Goal: Find specific page/section: Find specific page/section

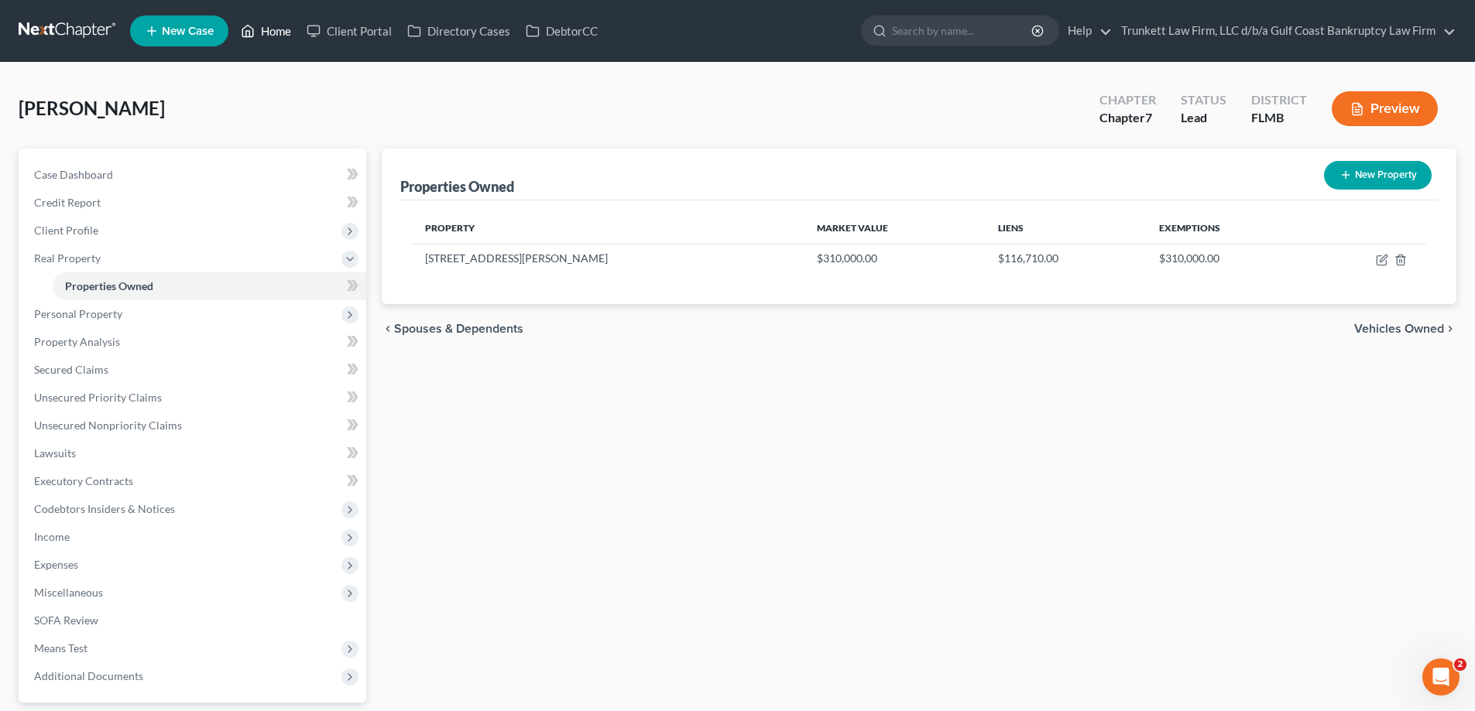
click at [274, 42] on link "Home" at bounding box center [266, 31] width 66 height 28
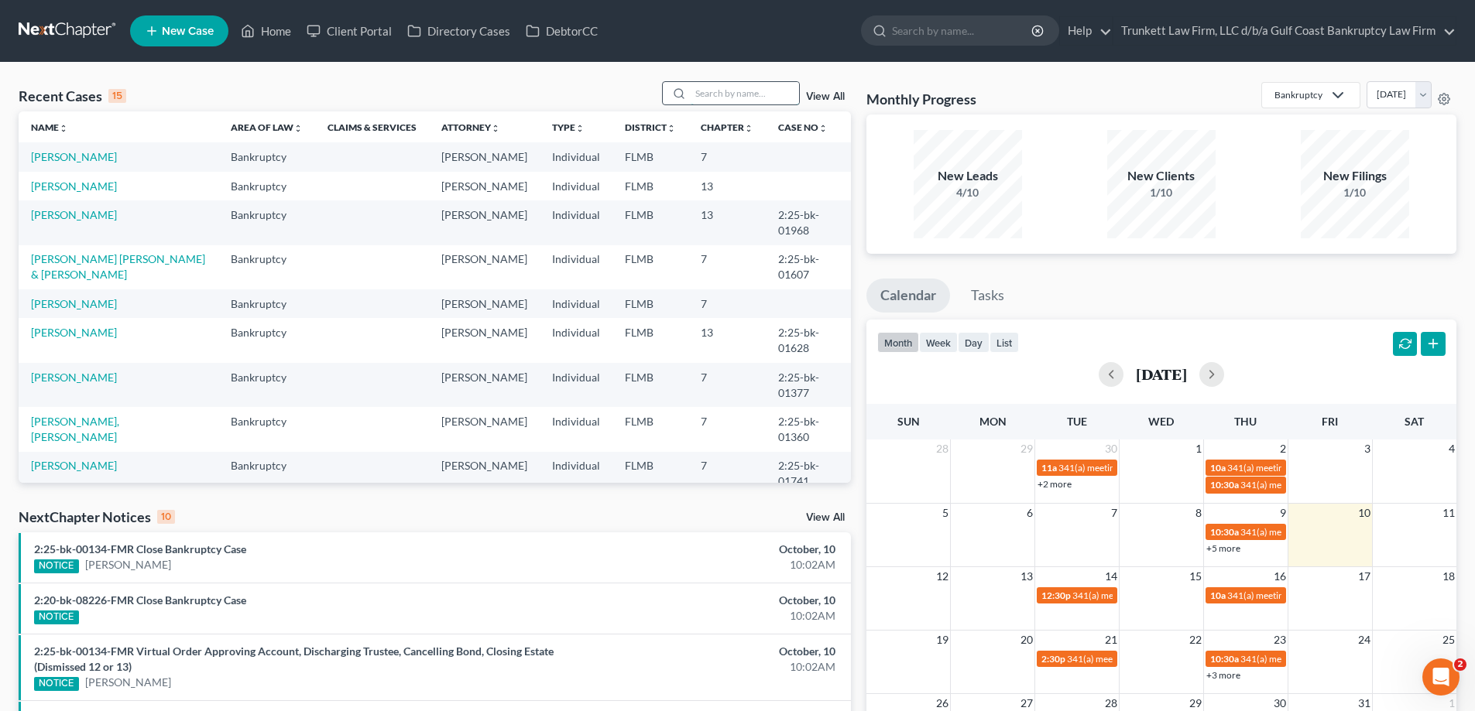
click at [735, 82] on input "search" at bounding box center [745, 93] width 108 height 22
click at [355, 31] on link "Client Portal" at bounding box center [349, 31] width 101 height 28
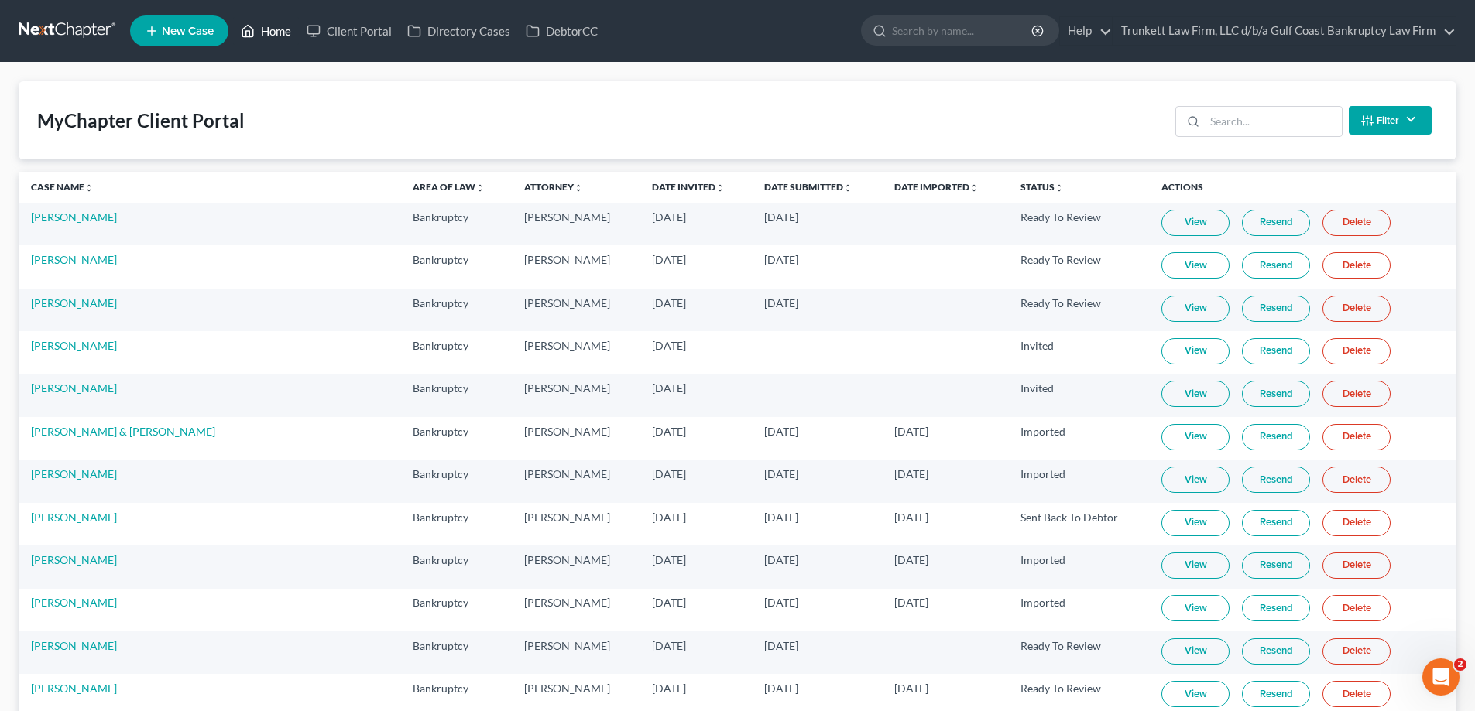
click at [267, 35] on link "Home" at bounding box center [266, 31] width 66 height 28
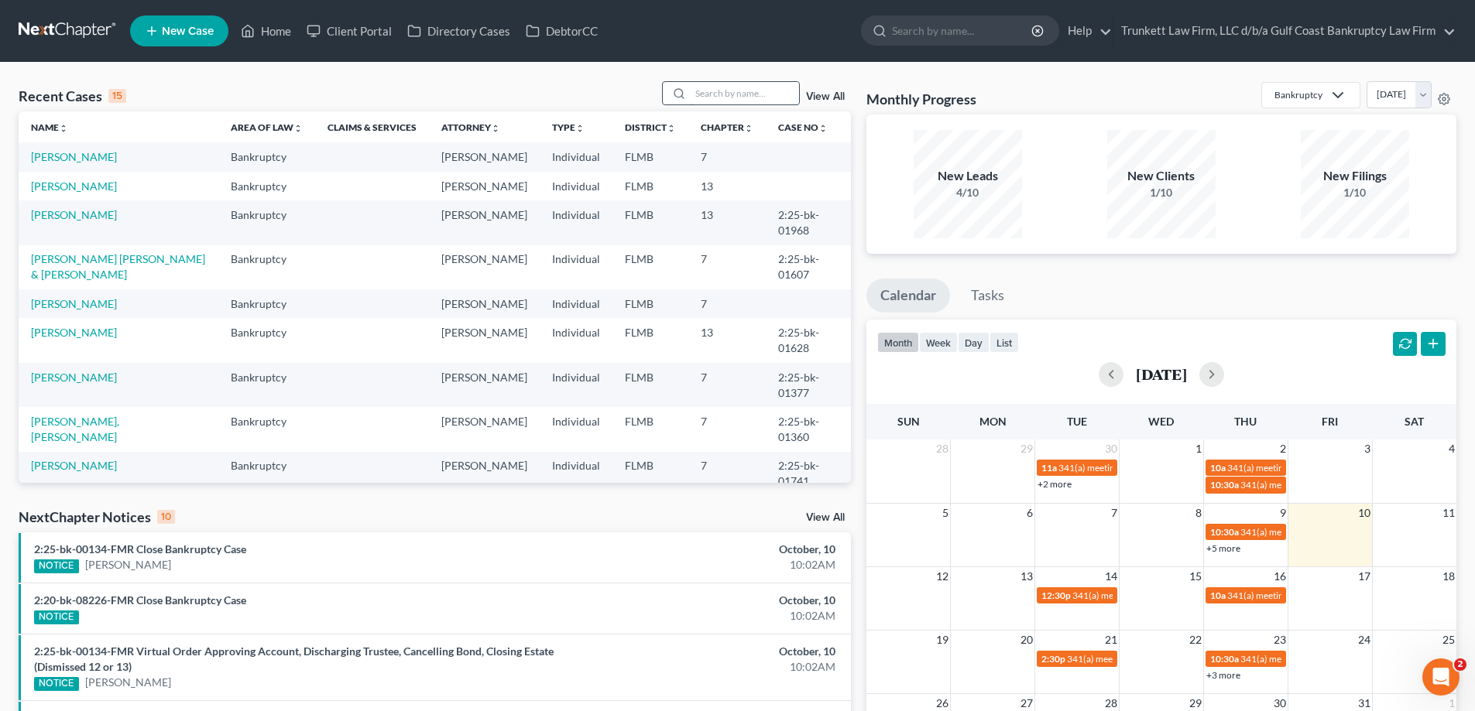
click at [732, 91] on input "search" at bounding box center [745, 93] width 108 height 22
type input "moe"
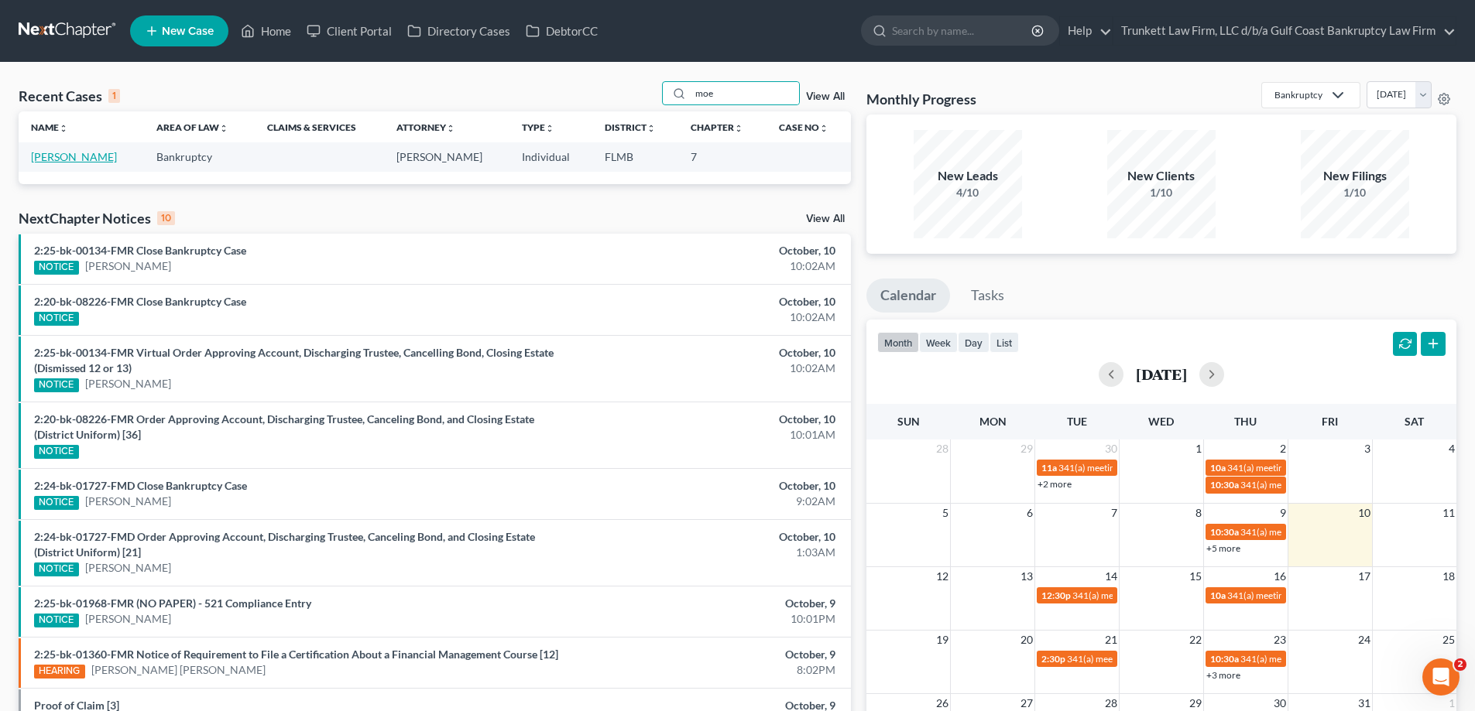
click at [50, 151] on link "[PERSON_NAME]" at bounding box center [74, 156] width 86 height 13
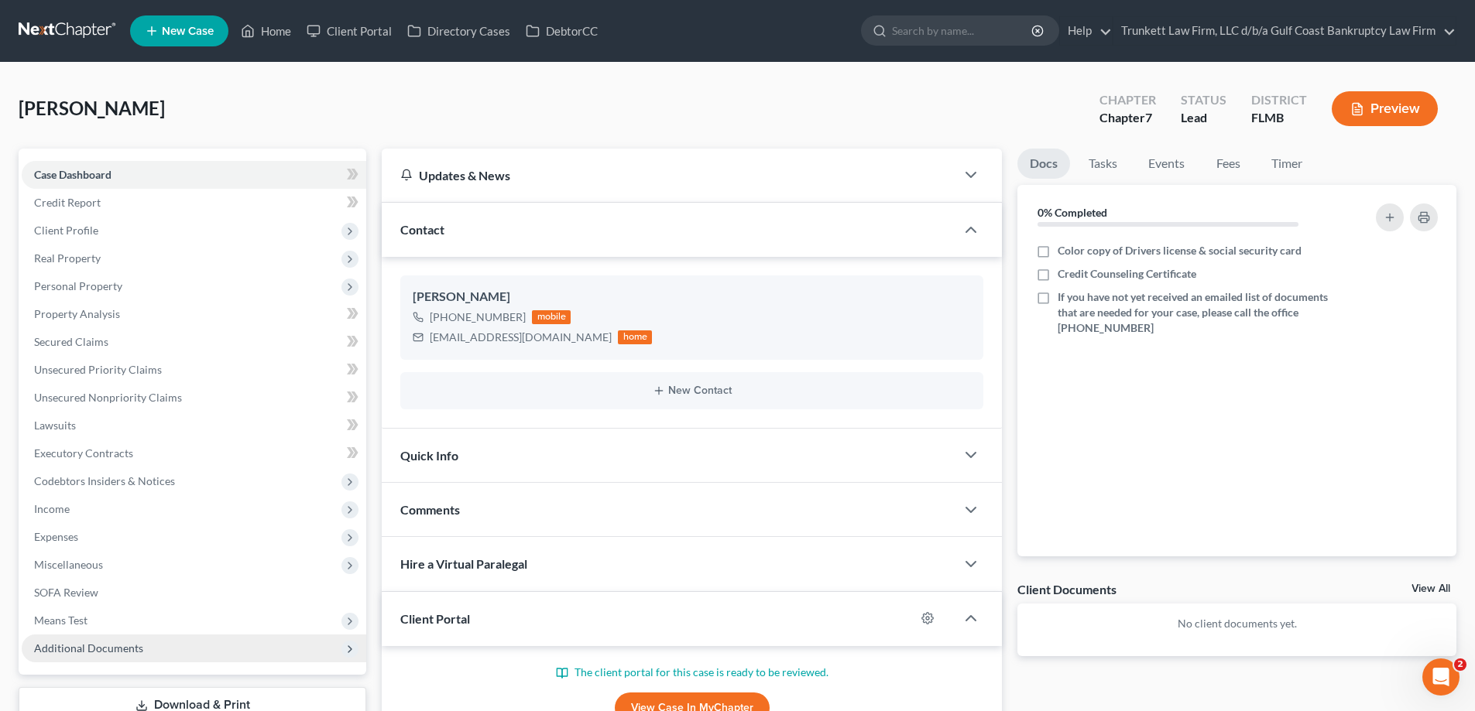
click at [95, 650] on span "Additional Documents" at bounding box center [88, 648] width 109 height 13
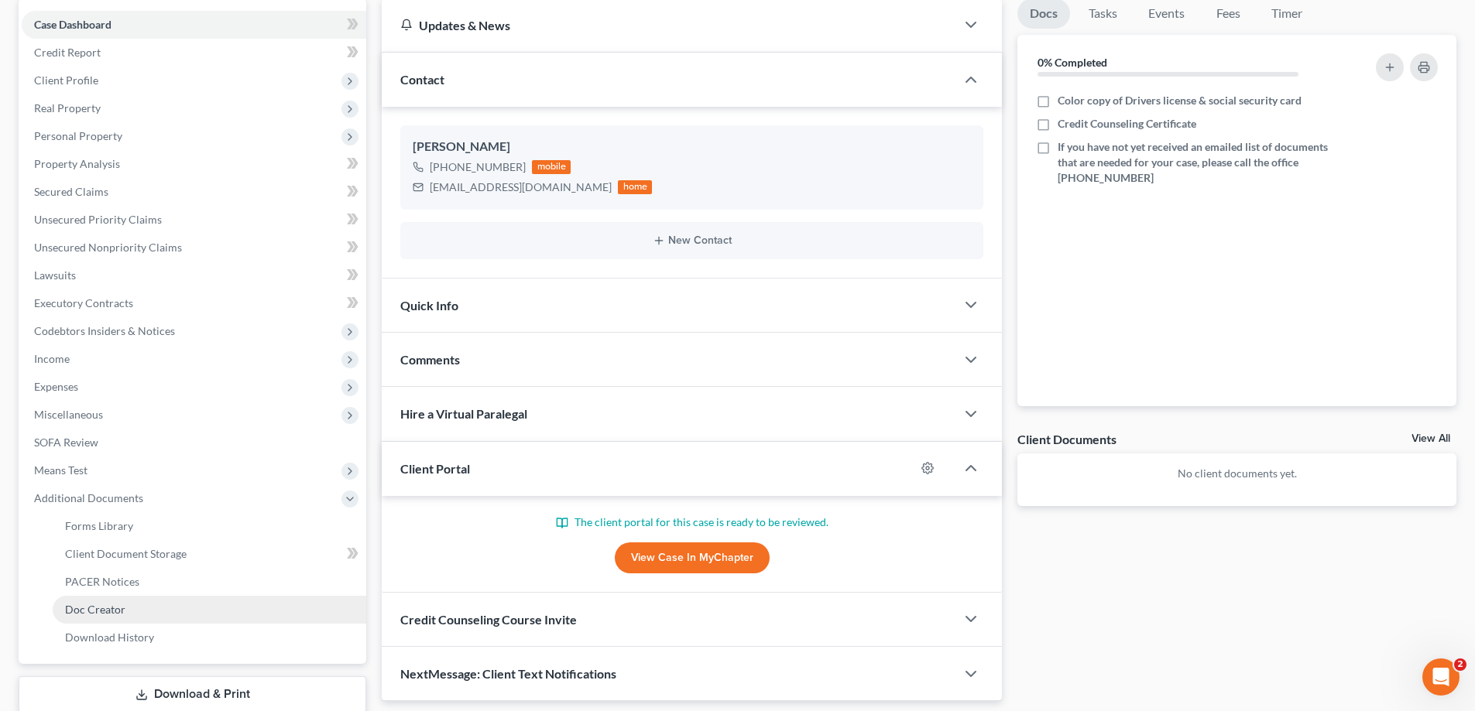
scroll to position [155, 0]
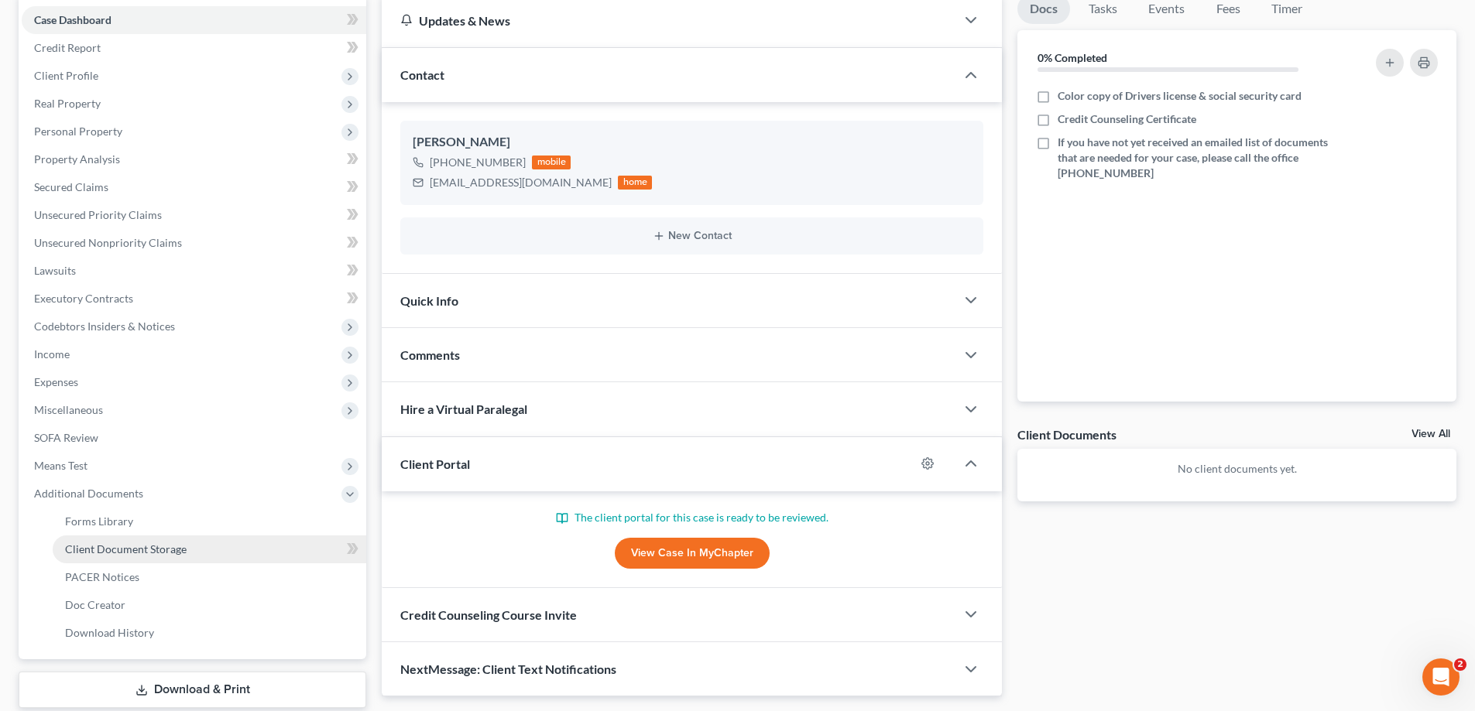
click at [161, 543] on span "Client Document Storage" at bounding box center [126, 549] width 122 height 13
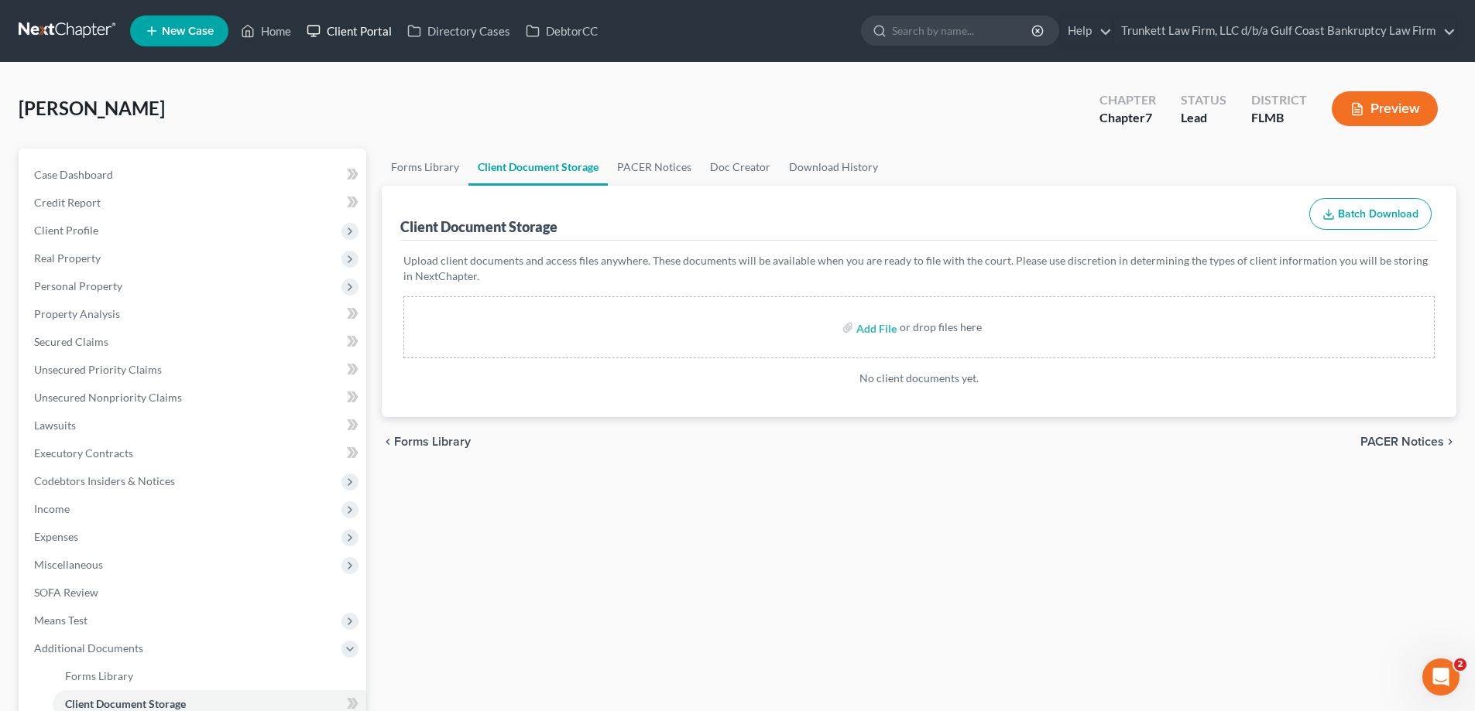
click at [355, 29] on link "Client Portal" at bounding box center [349, 31] width 101 height 28
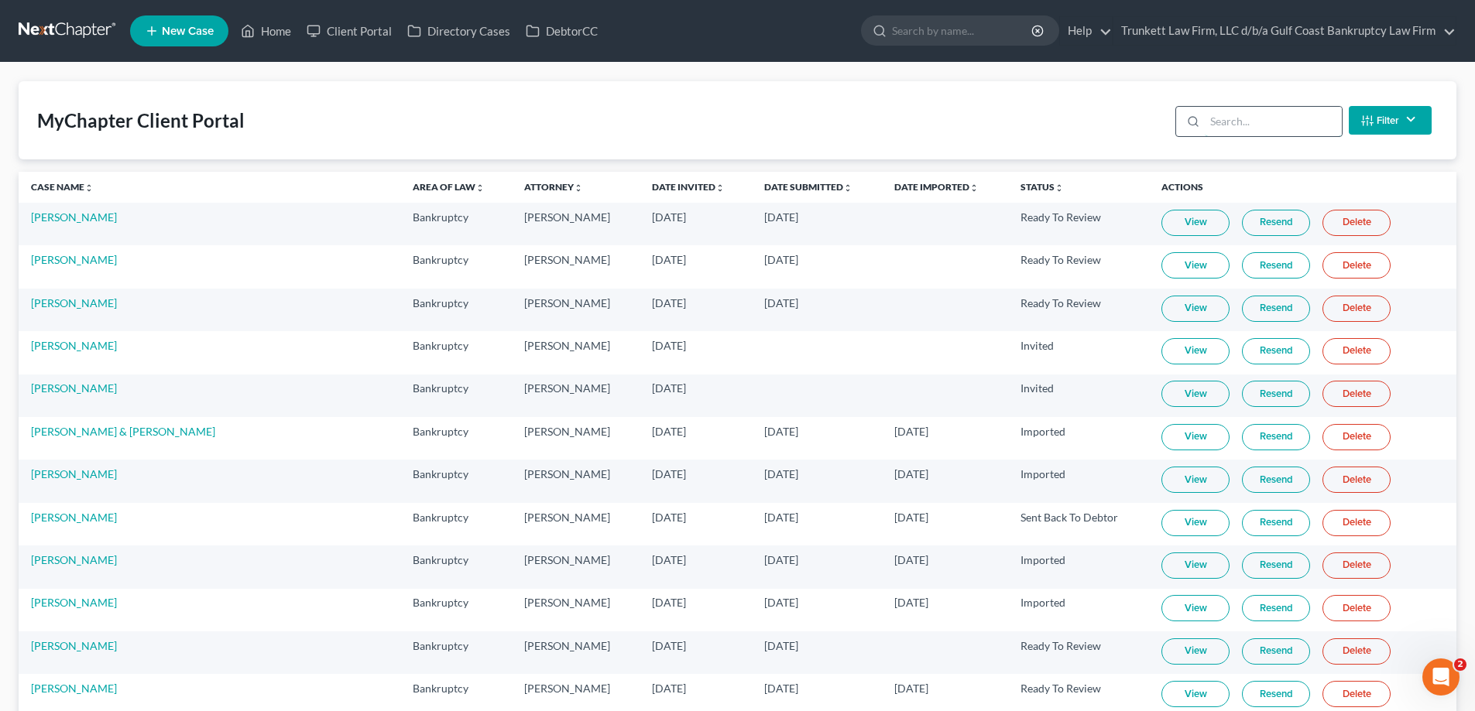
click at [1261, 120] on input "search" at bounding box center [1273, 121] width 137 height 29
type input "a"
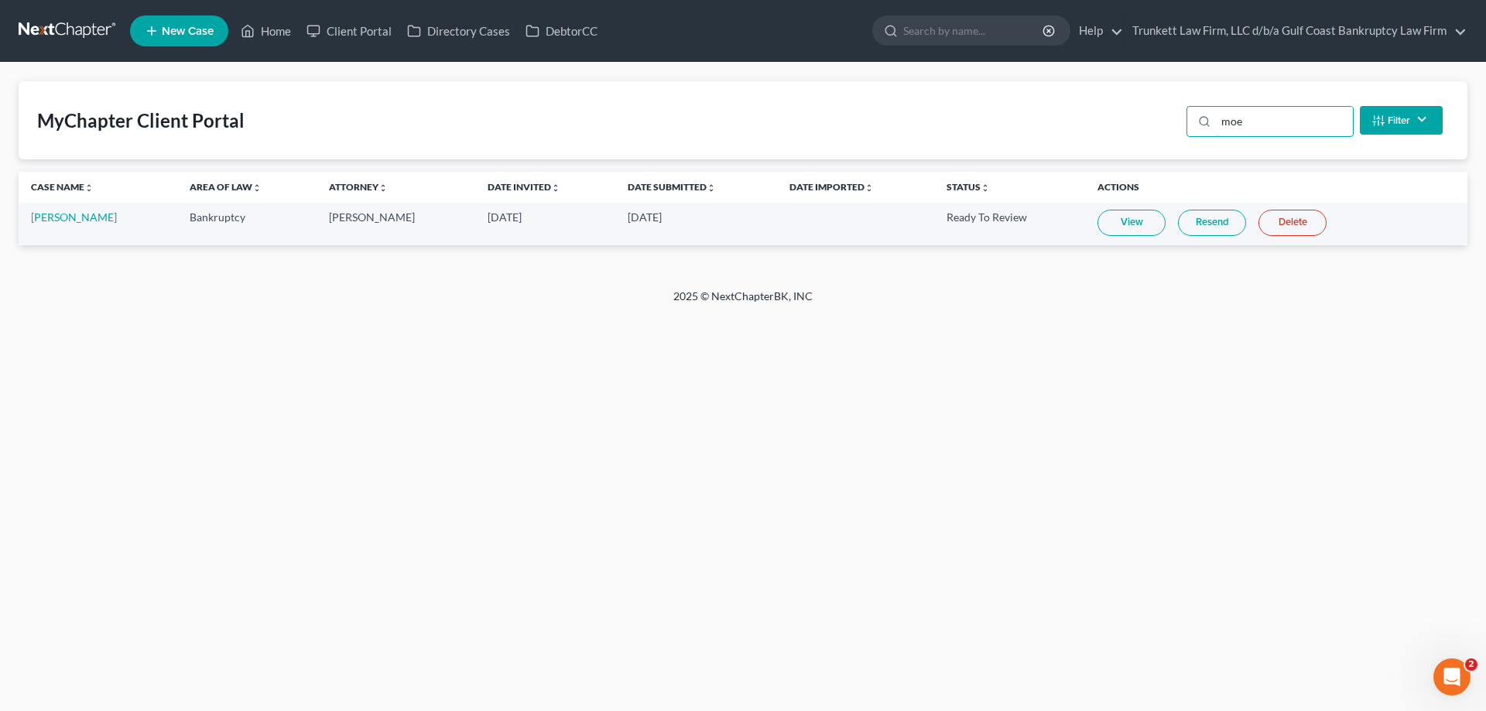
type input "moe"
click at [1112, 220] on link "View" at bounding box center [1132, 223] width 68 height 26
